Goal: Information Seeking & Learning: Learn about a topic

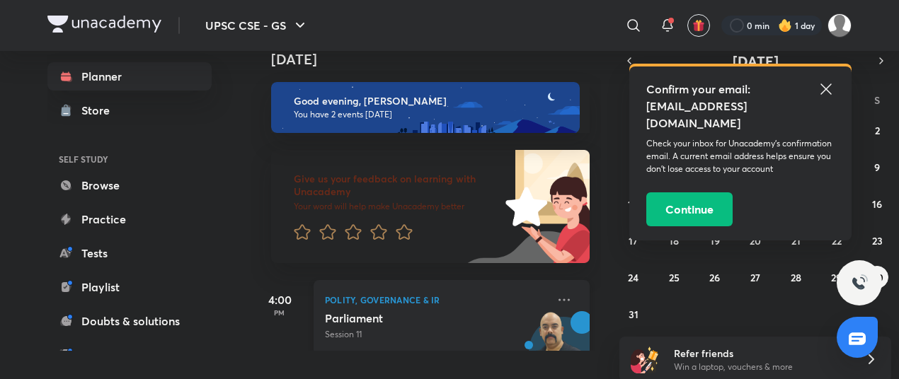
scroll to position [31, 0]
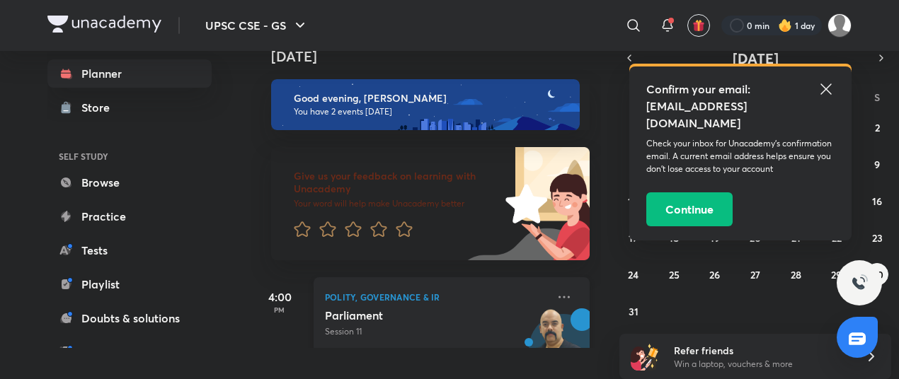
click at [442, 316] on h5 "Parliament" at bounding box center [413, 316] width 176 height 14
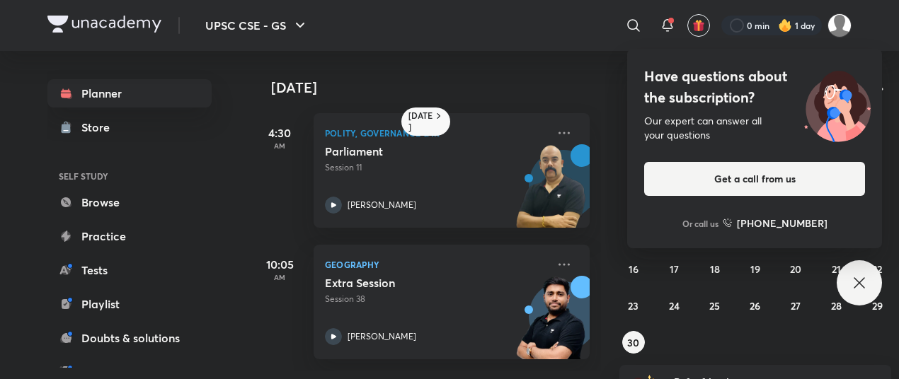
scroll to position [31, 0]
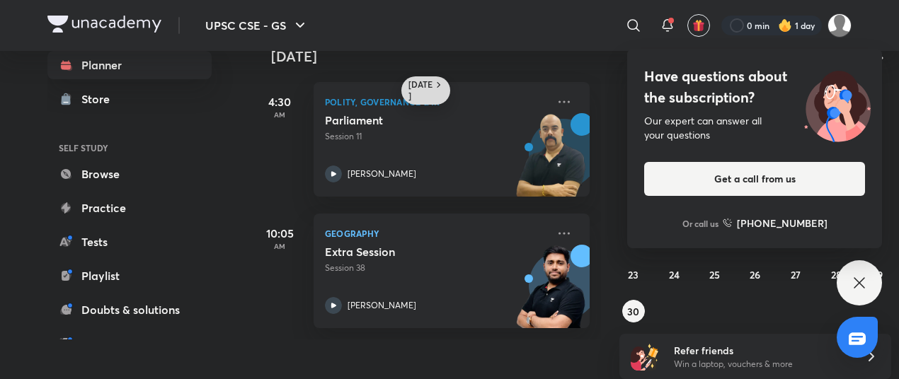
click at [436, 86] on icon at bounding box center [438, 84] width 11 height 11
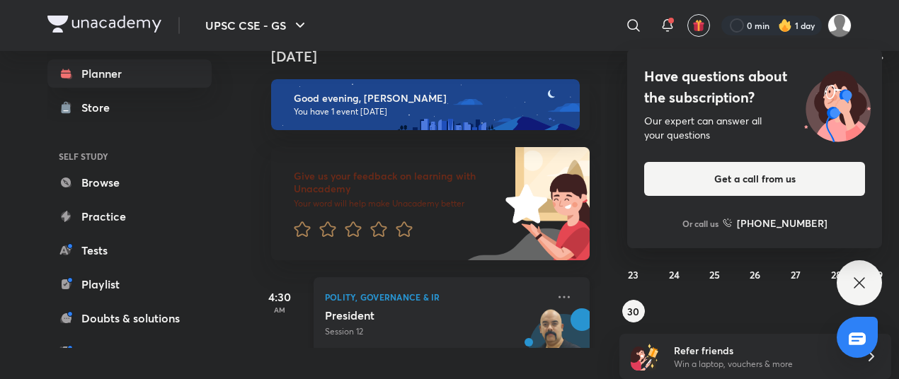
click at [455, 318] on h5 "President" at bounding box center [413, 316] width 176 height 14
